Goal: Task Accomplishment & Management: Manage account settings

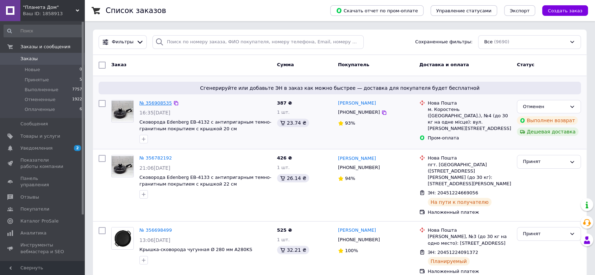
click at [152, 101] on link "№ 356908535" at bounding box center [155, 102] width 32 height 5
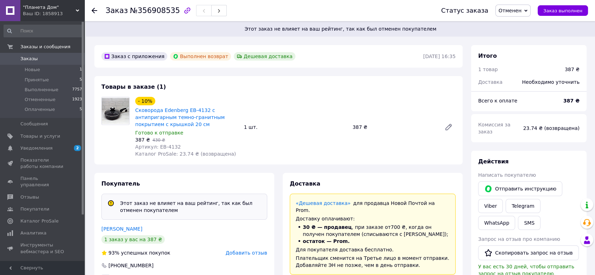
scroll to position [26, 0]
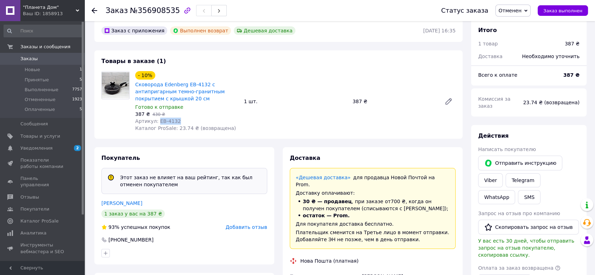
drag, startPoint x: 172, startPoint y: 120, endPoint x: 155, endPoint y: 120, distance: 17.2
click at [155, 120] on div "Артикул: ЕВ-4132" at bounding box center [186, 121] width 103 height 7
copy span "ЕВ-4132"
click at [43, 139] on span "Товары и услуги" at bounding box center [40, 136] width 40 height 6
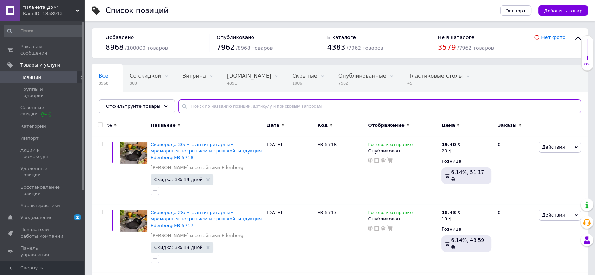
click at [238, 108] on input "text" at bounding box center [379, 106] width 402 height 14
paste input "ЕВ-4132"
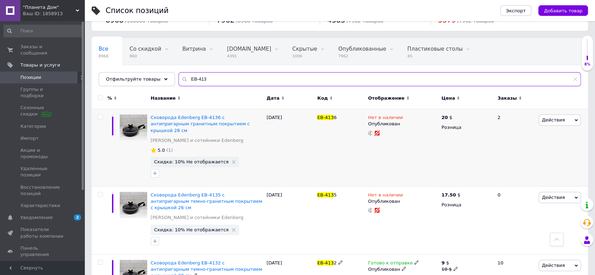
scroll to position [11, 0]
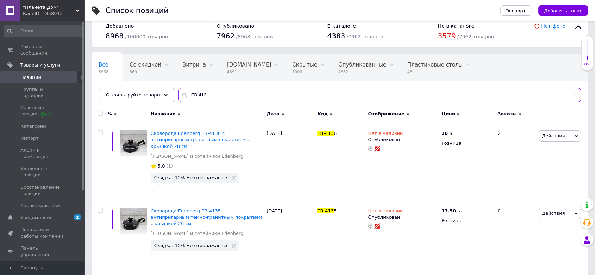
type input "ЕВ-413"
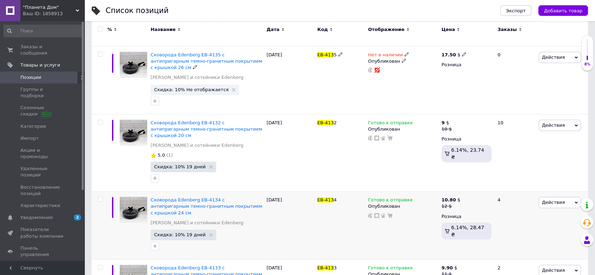
scroll to position [168, 0]
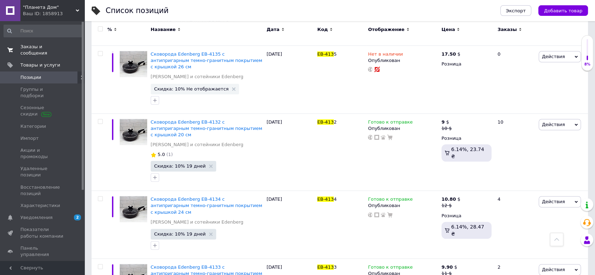
click at [41, 45] on span "Заказы и сообщения" at bounding box center [42, 50] width 45 height 13
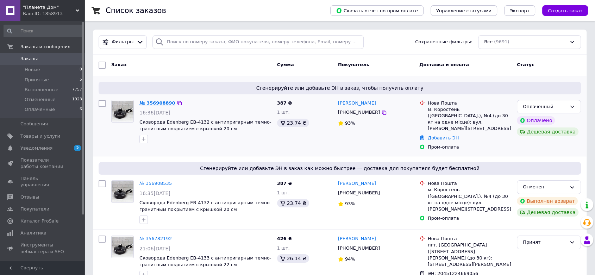
click at [160, 102] on link "№ 356908890" at bounding box center [157, 102] width 36 height 5
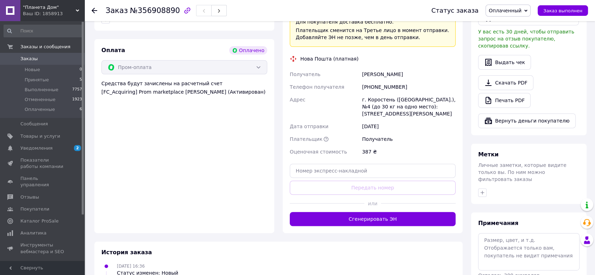
scroll to position [234, 0]
drag, startPoint x: 399, startPoint y: 76, endPoint x: 361, endPoint y: 79, distance: 38.1
click at [361, 80] on div "[PHONE_NUMBER]" at bounding box center [408, 86] width 96 height 13
copy div "[PHONE_NUMBER]"
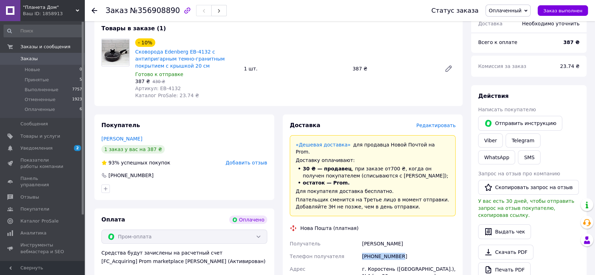
scroll to position [52, 0]
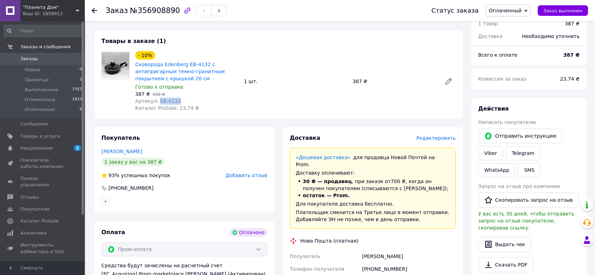
drag, startPoint x: 178, startPoint y: 99, endPoint x: 157, endPoint y: 101, distance: 20.9
click at [157, 101] on div "Артикул: ЕВ-4132" at bounding box center [186, 100] width 103 height 7
copy span "ЕВ-4132"
click at [249, 113] on div "Товары в заказе (1) - 10% Сковорода Edenberg EB-4132 с антипригарным темно-гран…" at bounding box center [278, 74] width 368 height 88
click at [27, 58] on span "Заказы" at bounding box center [28, 59] width 17 height 6
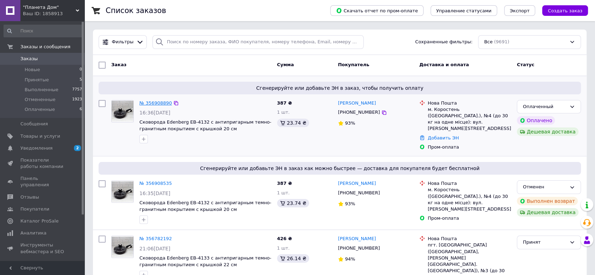
click at [153, 103] on link "№ 356908890" at bounding box center [155, 102] width 32 height 5
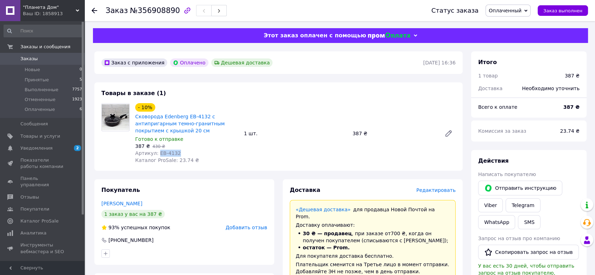
drag, startPoint x: 179, startPoint y: 153, endPoint x: 156, endPoint y: 154, distance: 23.6
click at [156, 154] on div "Артикул: ЕВ-4132" at bounding box center [186, 153] width 103 height 7
copy span "ЕВ-4132"
drag, startPoint x: 168, startPoint y: 12, endPoint x: 163, endPoint y: 12, distance: 4.9
click at [163, 12] on span "№356908890" at bounding box center [155, 10] width 50 height 8
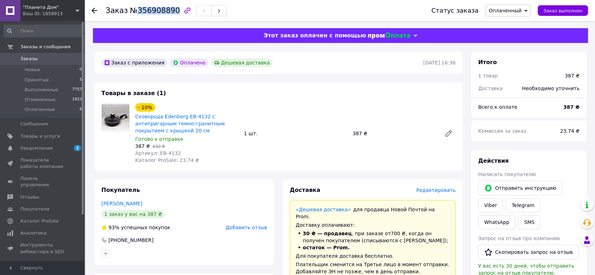
drag, startPoint x: 170, startPoint y: 12, endPoint x: 134, endPoint y: 13, distance: 36.3
click at [134, 13] on span "№356908890" at bounding box center [155, 10] width 50 height 8
copy span "356908890"
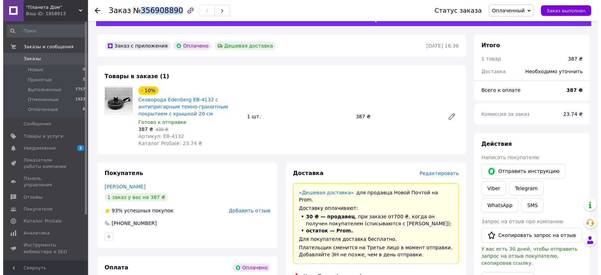
scroll to position [26, 0]
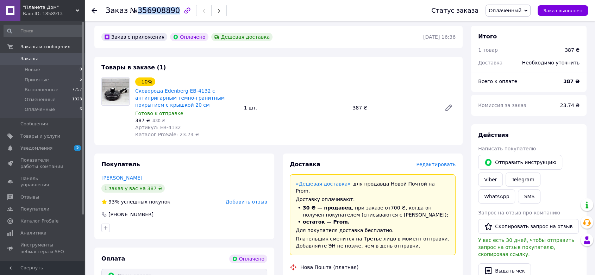
click at [440, 164] on span "Редактировать" at bounding box center [435, 164] width 39 height 6
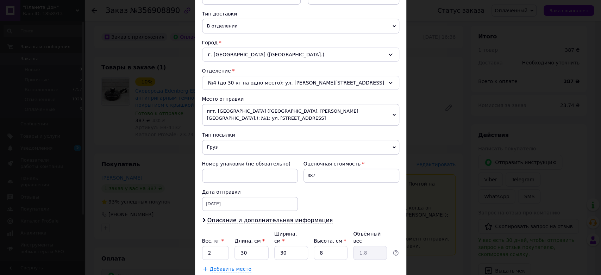
scroll to position [182, 0]
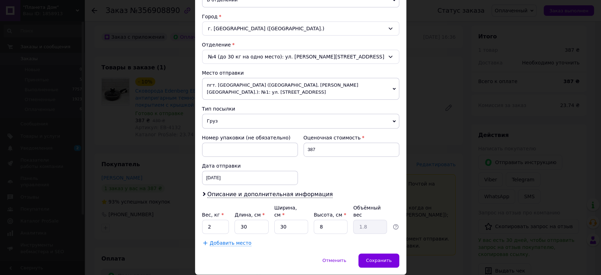
click at [263, 81] on span "пгт. [GEOGRAPHIC_DATA] ([GEOGRAPHIC_DATA], [PERSON_NAME][GEOGRAPHIC_DATA].): №1…" at bounding box center [300, 89] width 197 height 22
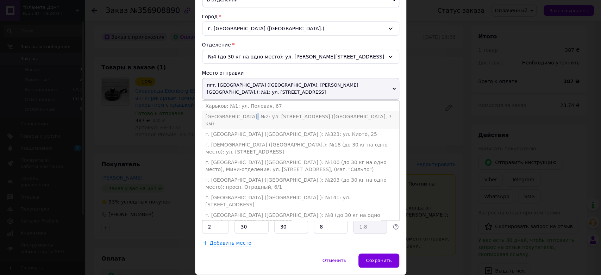
click at [245, 111] on li "[GEOGRAPHIC_DATA]: №2: ул. [STREET_ADDRESS] ([GEOGRAPHIC_DATA], 7 км)" at bounding box center [300, 120] width 197 height 18
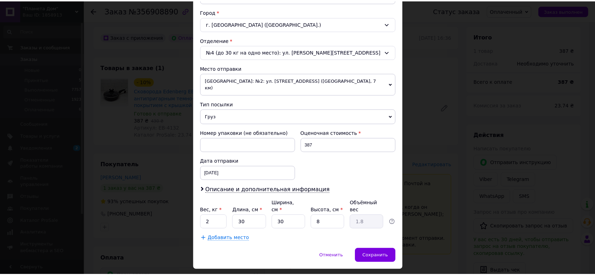
scroll to position [191, 0]
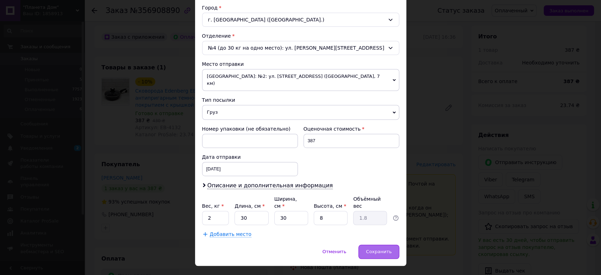
click at [377, 249] on span "Сохранить" at bounding box center [379, 251] width 26 height 5
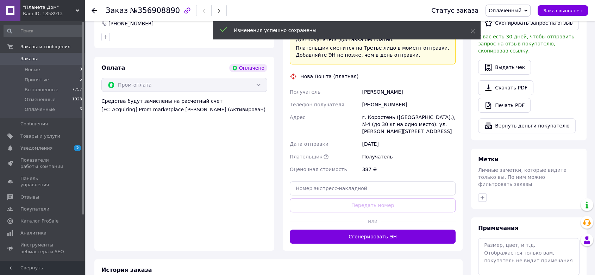
scroll to position [260, 0]
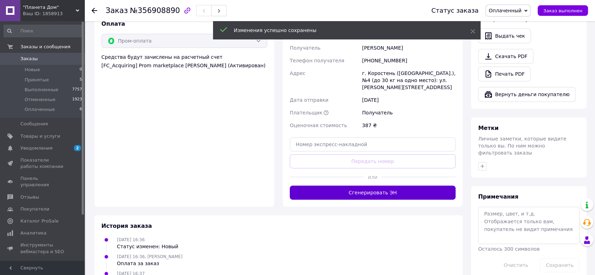
click at [378, 185] on button "Сгенерировать ЭН" at bounding box center [373, 192] width 166 height 14
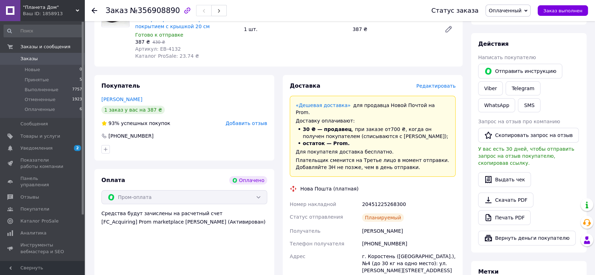
scroll to position [0, 0]
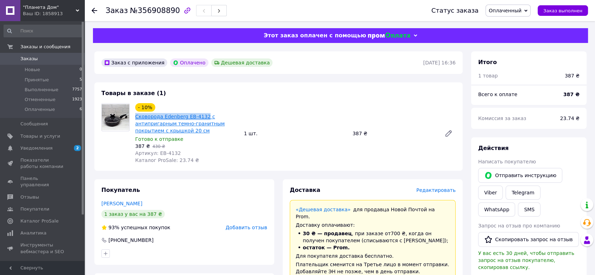
drag, startPoint x: 133, startPoint y: 115, endPoint x: 201, endPoint y: 117, distance: 68.3
click at [201, 117] on div "- 10% Сковорода Edenberg EB-4132 с антипригарным темно-гранитным покрытием с кр…" at bounding box center [186, 133] width 109 height 63
copy link "Сковорода Edenberg EB-4132"
drag, startPoint x: 175, startPoint y: 153, endPoint x: 156, endPoint y: 155, distance: 18.8
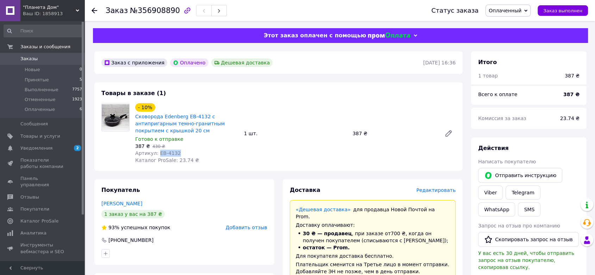
click at [156, 155] on div "Артикул: ЕВ-4132" at bounding box center [186, 153] width 103 height 7
copy span "ЕВ-4132"
click at [43, 134] on span "Товары и услуги" at bounding box center [40, 136] width 40 height 6
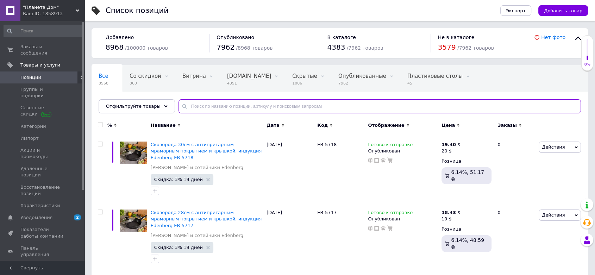
click at [216, 106] on input "text" at bounding box center [379, 106] width 402 height 14
paste input "ЕВ-4132"
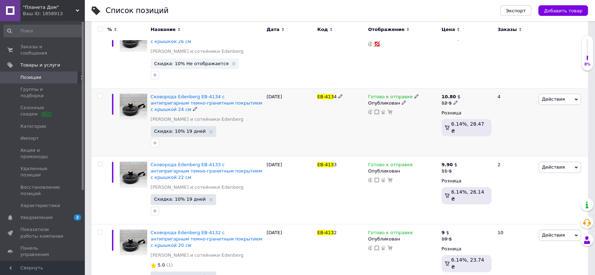
scroll to position [194, 0]
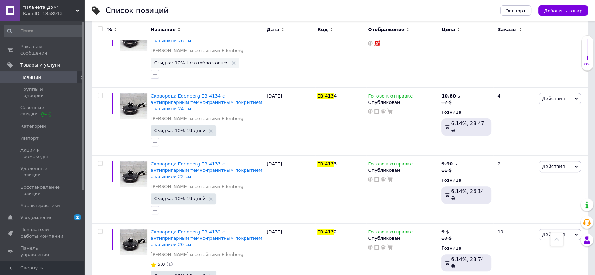
type input "ЕВ-413"
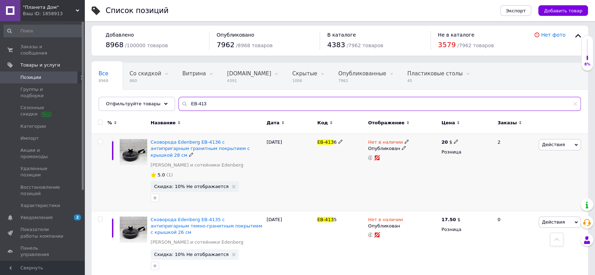
scroll to position [0, 0]
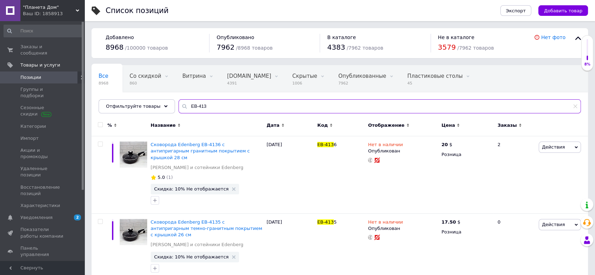
drag, startPoint x: 210, startPoint y: 105, endPoint x: 180, endPoint y: 105, distance: 29.9
click at [180, 105] on input "ЕВ-413" at bounding box center [379, 106] width 402 height 14
click at [154, 108] on div "Отфильтруйте товары" at bounding box center [137, 106] width 76 height 14
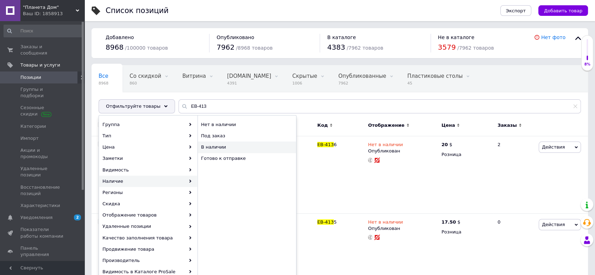
click at [223, 145] on span "В наличии" at bounding box center [240, 147] width 78 height 6
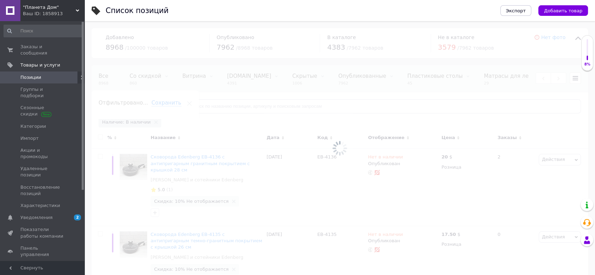
scroll to position [0, 70]
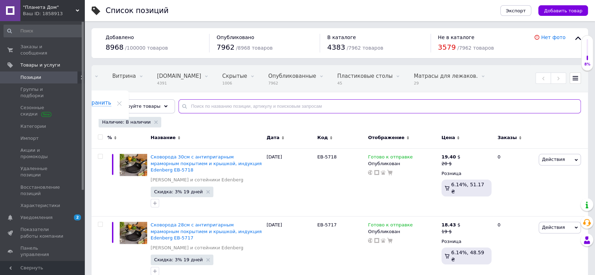
click at [264, 104] on input "text" at bounding box center [379, 106] width 402 height 14
paste input "ЕВ-413"
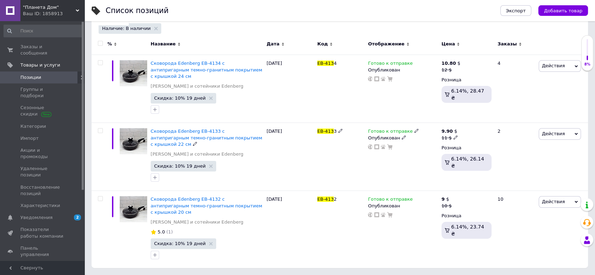
scroll to position [74, 0]
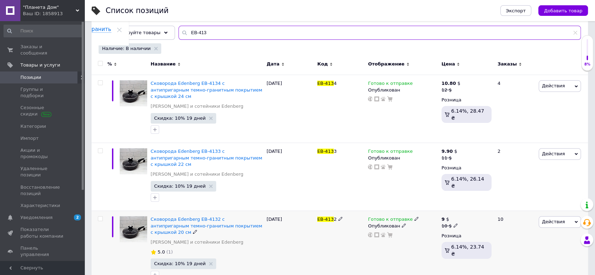
type input "ЕВ-413"
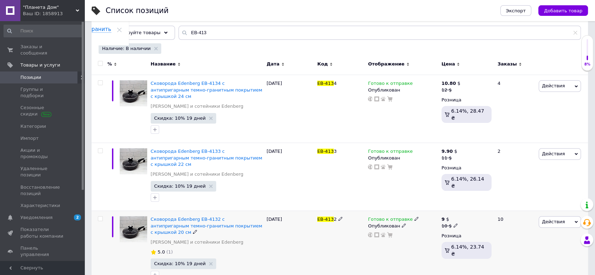
click at [454, 223] on icon at bounding box center [455, 225] width 4 height 4
drag, startPoint x: 476, startPoint y: 202, endPoint x: 462, endPoint y: 202, distance: 14.4
click at [463, 208] on input "10" at bounding box center [489, 215] width 53 height 14
type input "10.5"
click at [419, 247] on div "Готово к отправке Опубликован" at bounding box center [403, 249] width 74 height 77
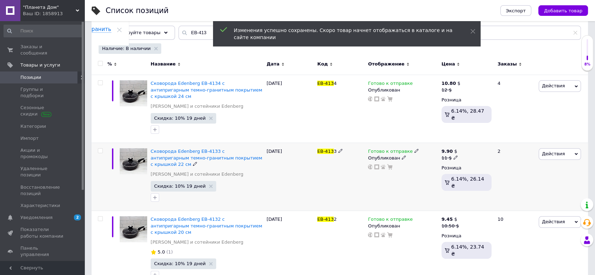
click at [455, 155] on icon at bounding box center [455, 157] width 4 height 4
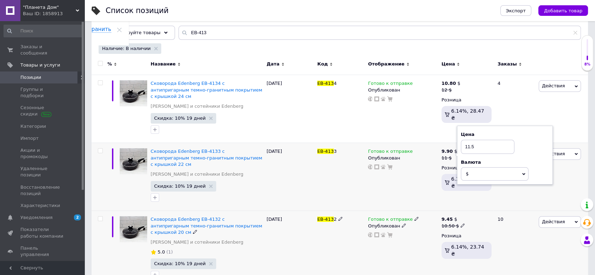
type input "11.5"
click at [368, 261] on div "Готово к отправке Опубликован" at bounding box center [403, 249] width 74 height 77
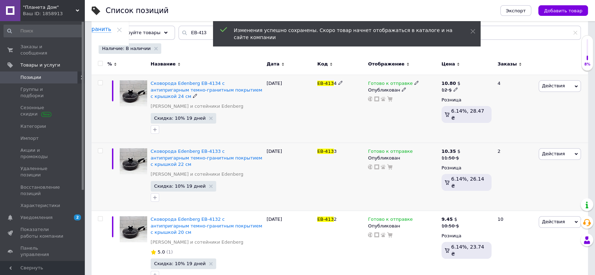
click at [453, 89] on icon at bounding box center [455, 89] width 4 height 4
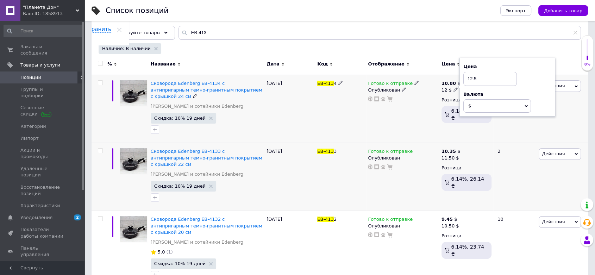
type input "12.5"
click at [395, 101] on div "Готово к отправке Опубликован" at bounding box center [403, 109] width 74 height 68
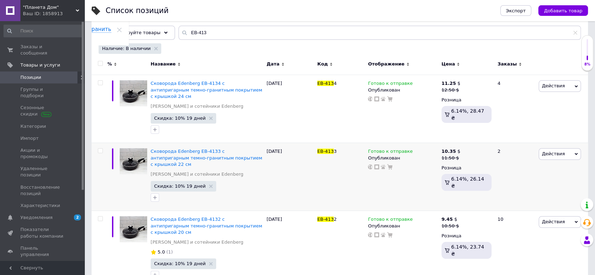
click at [37, 47] on span "Заказы и сообщения" at bounding box center [42, 50] width 45 height 13
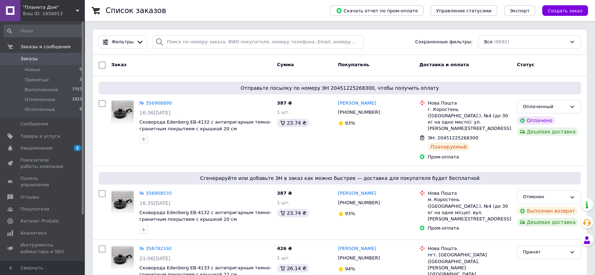
click at [25, 59] on span "Заказы" at bounding box center [28, 59] width 17 height 6
